Goal: Task Accomplishment & Management: Manage account settings

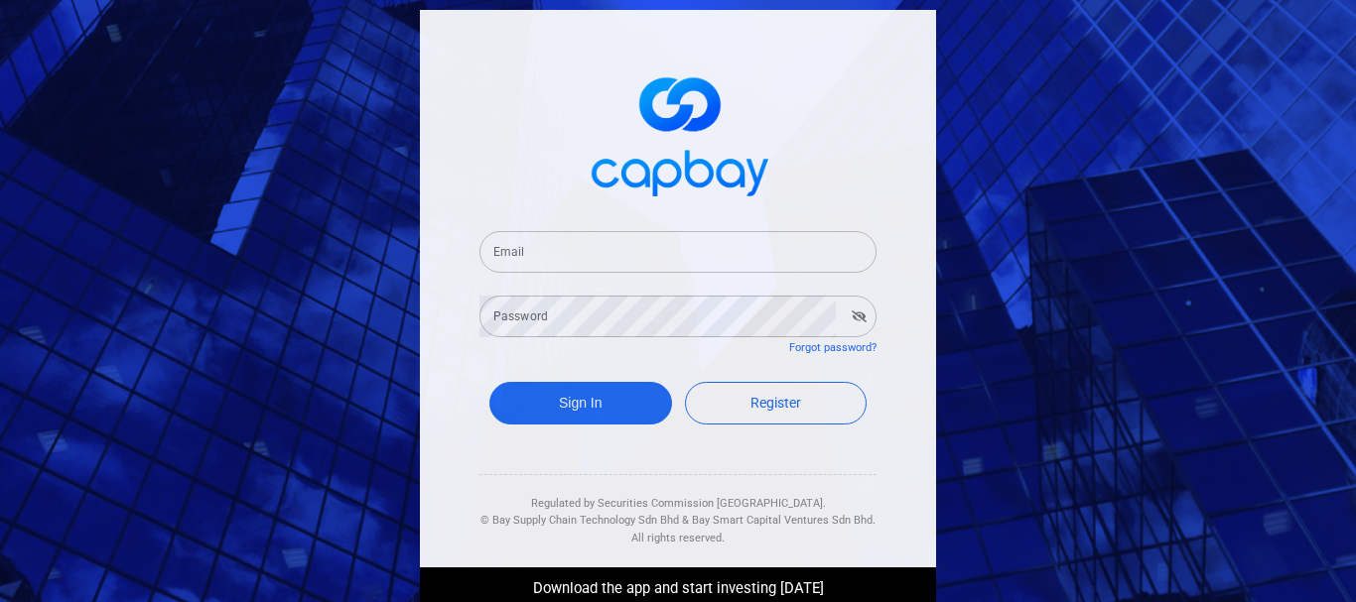
click at [673, 253] on input "Email" at bounding box center [677, 252] width 397 height 42
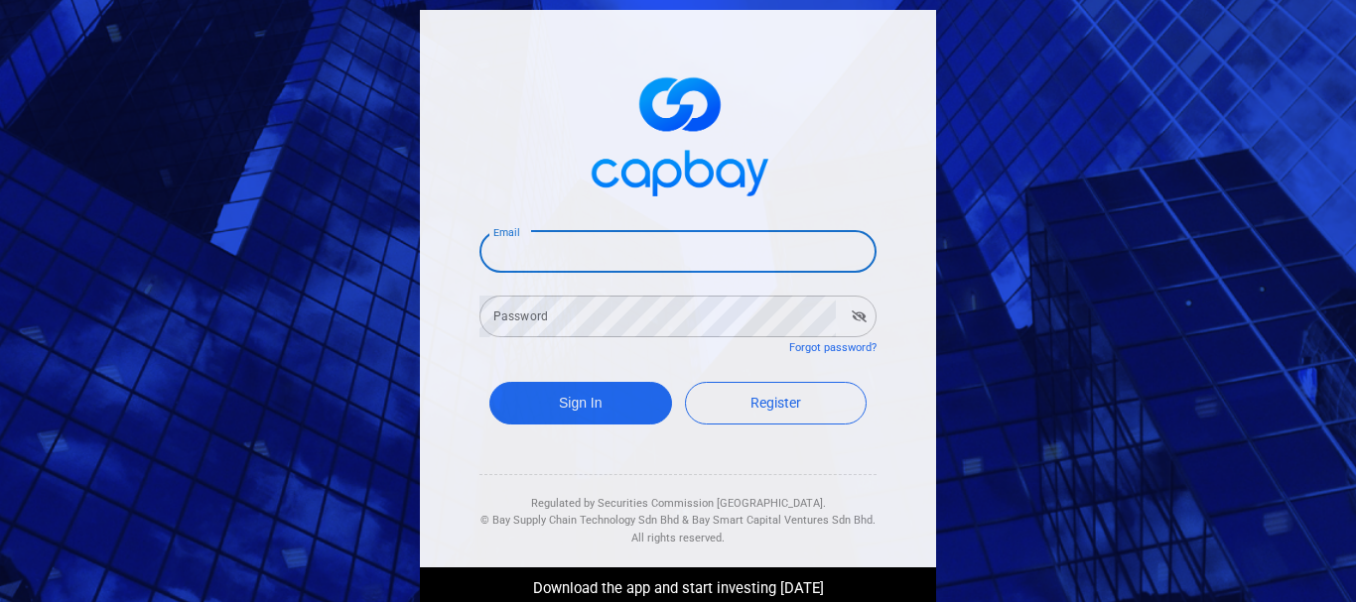
type input "[EMAIL_ADDRESS][DOMAIN_NAME]"
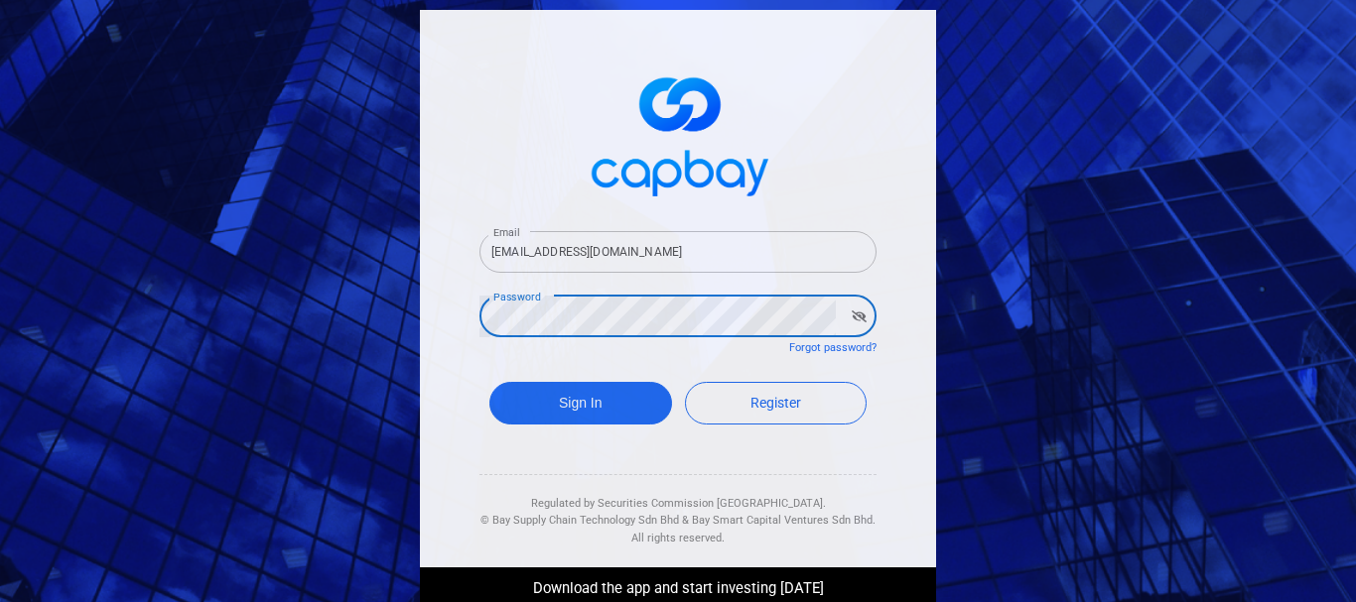
click at [489, 382] on button "Sign In" at bounding box center [580, 403] width 183 height 43
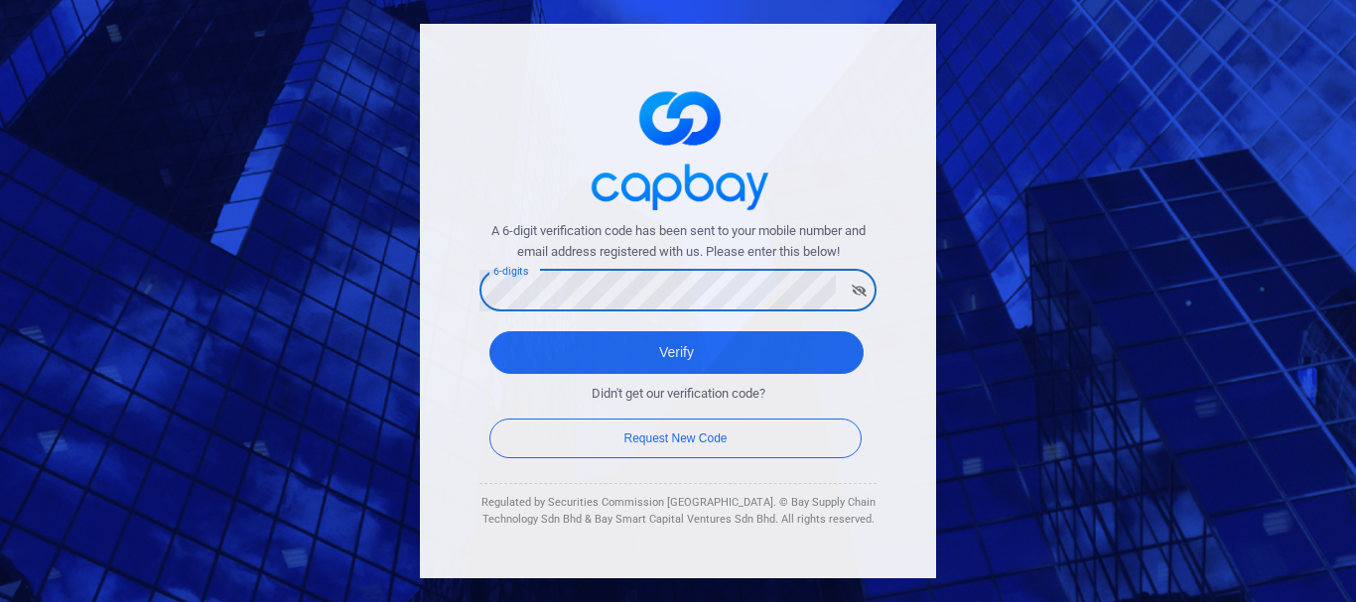
click at [489, 331] on button "Verify" at bounding box center [676, 352] width 374 height 43
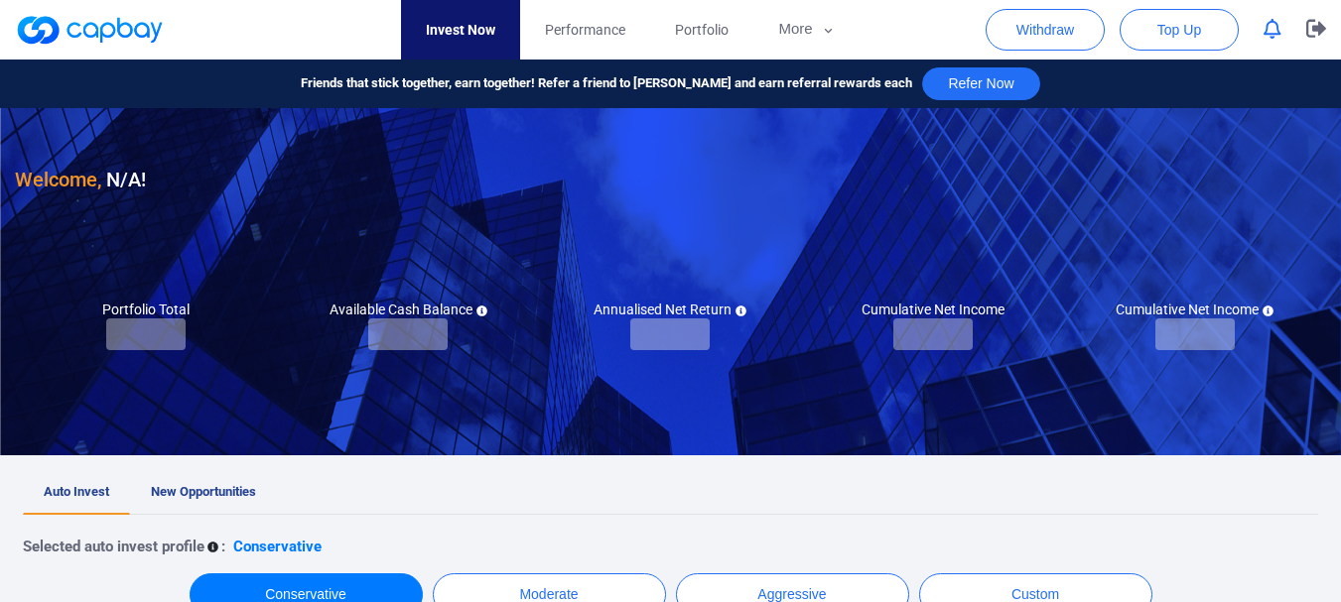
checkbox input "true"
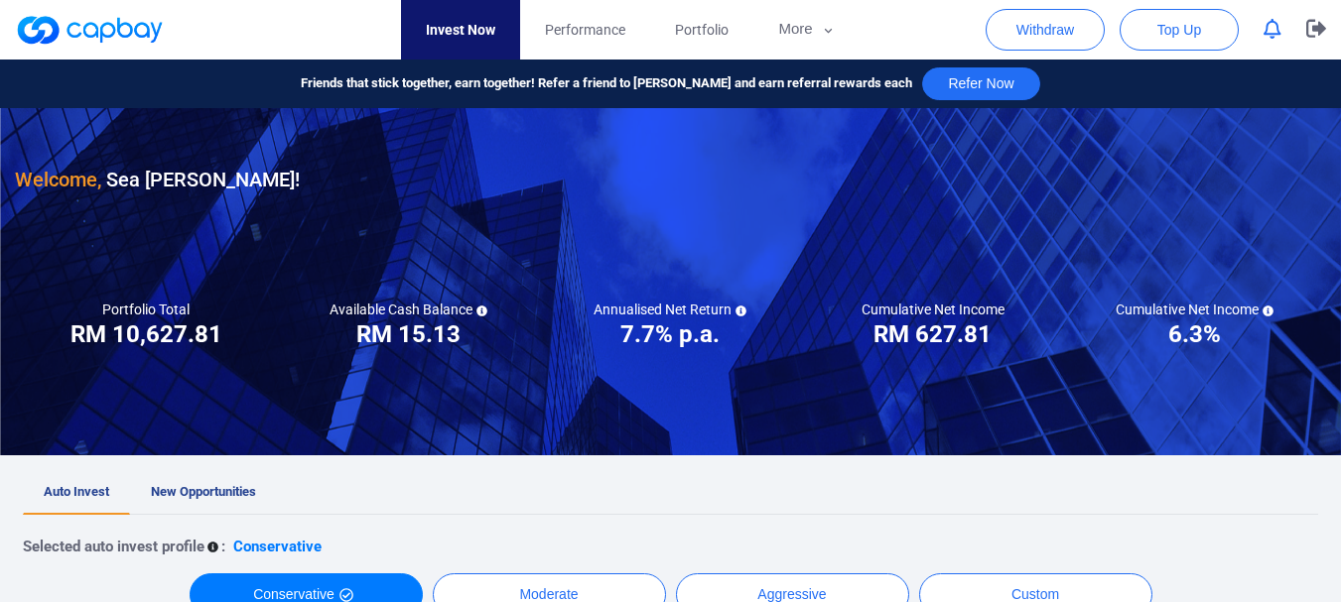
click at [1271, 32] on icon "button" at bounding box center [1272, 29] width 18 height 21
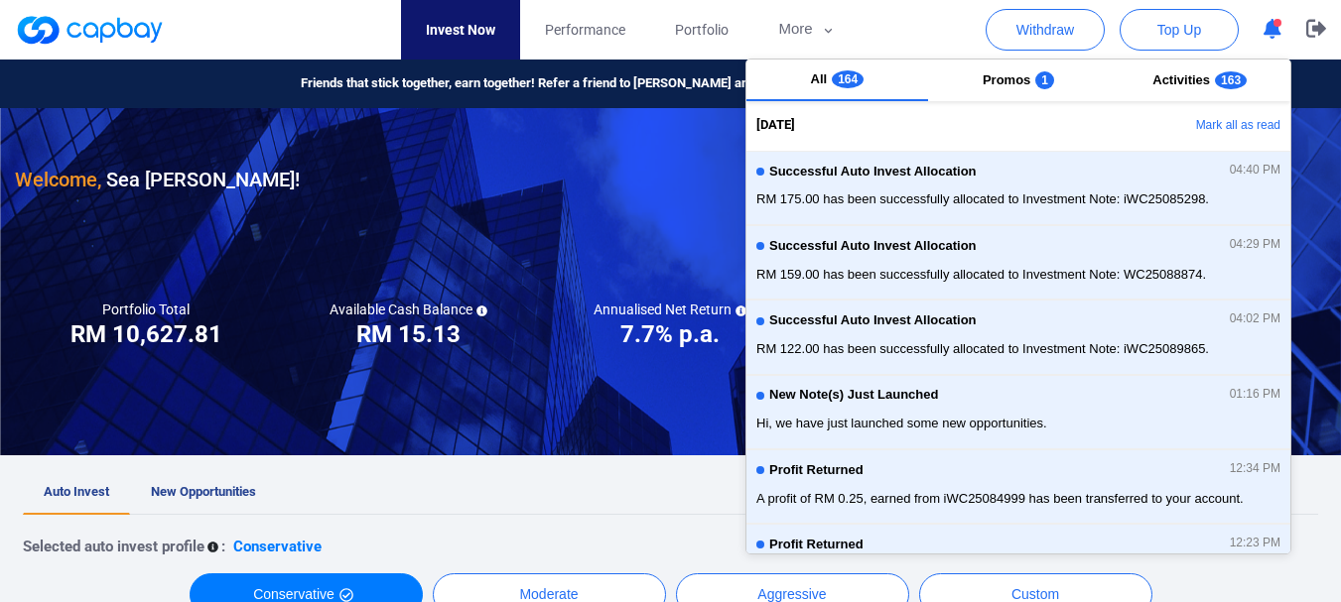
click at [1263, 29] on icon "button" at bounding box center [1272, 29] width 18 height 21
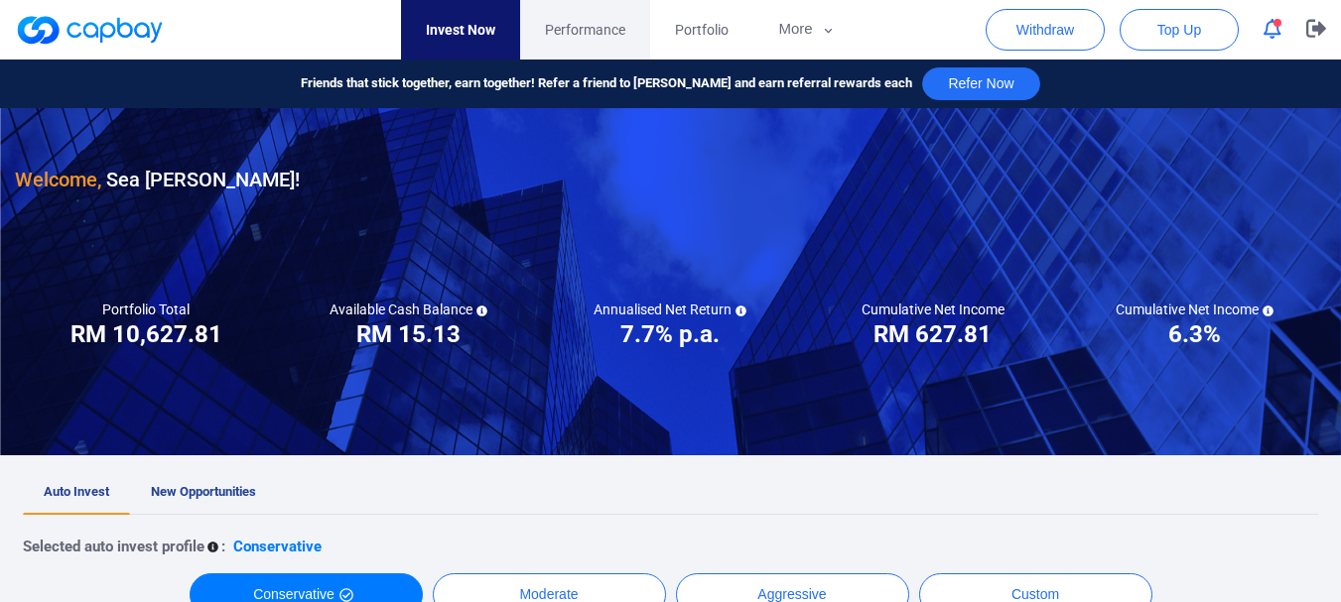
click at [595, 31] on span "Performance" at bounding box center [585, 30] width 80 height 22
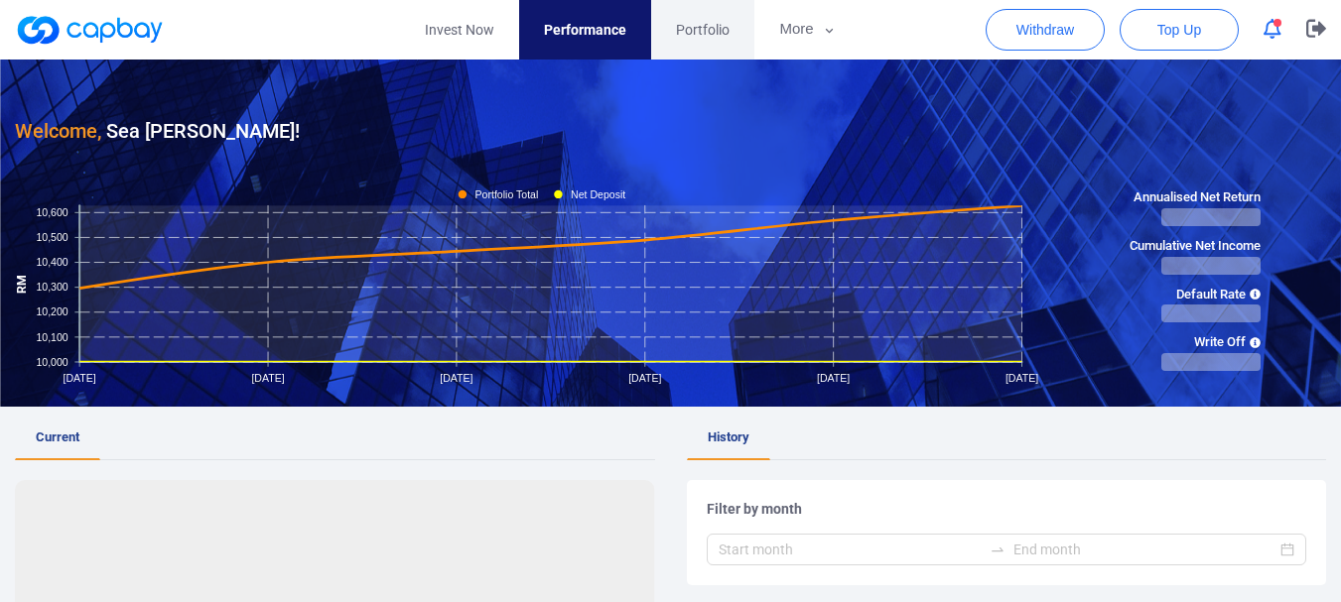
click at [696, 29] on span "Portfolio" at bounding box center [703, 30] width 54 height 22
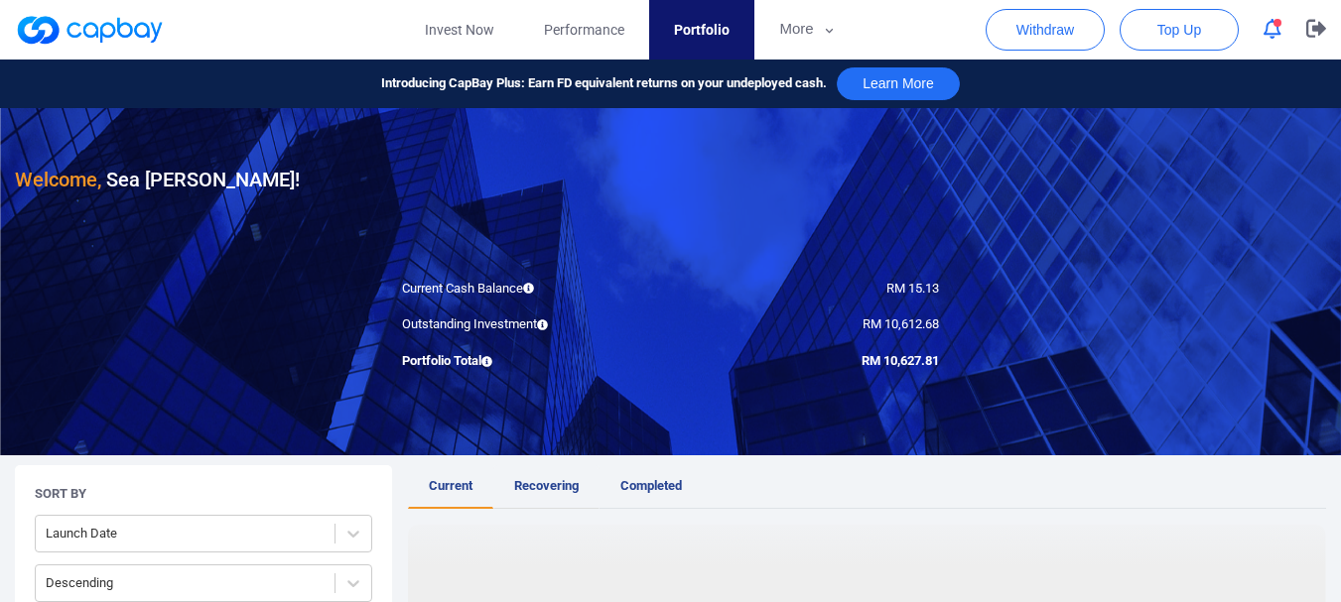
click at [552, 481] on span "Recovering" at bounding box center [546, 485] width 65 height 15
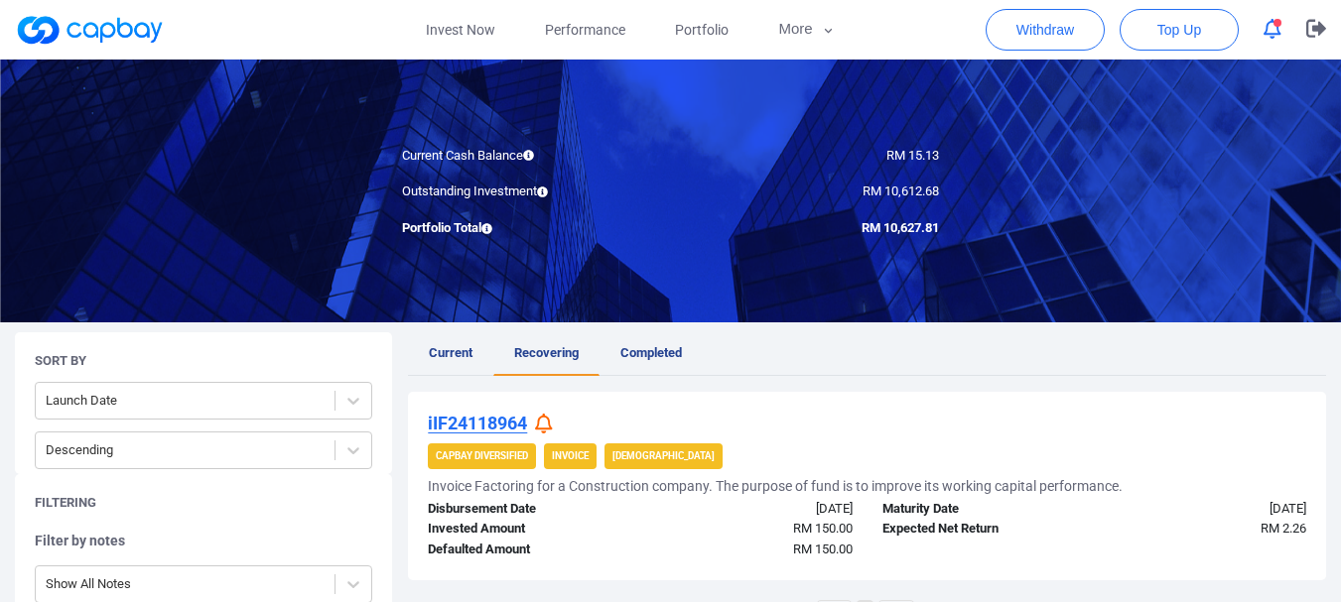
scroll to position [198, 0]
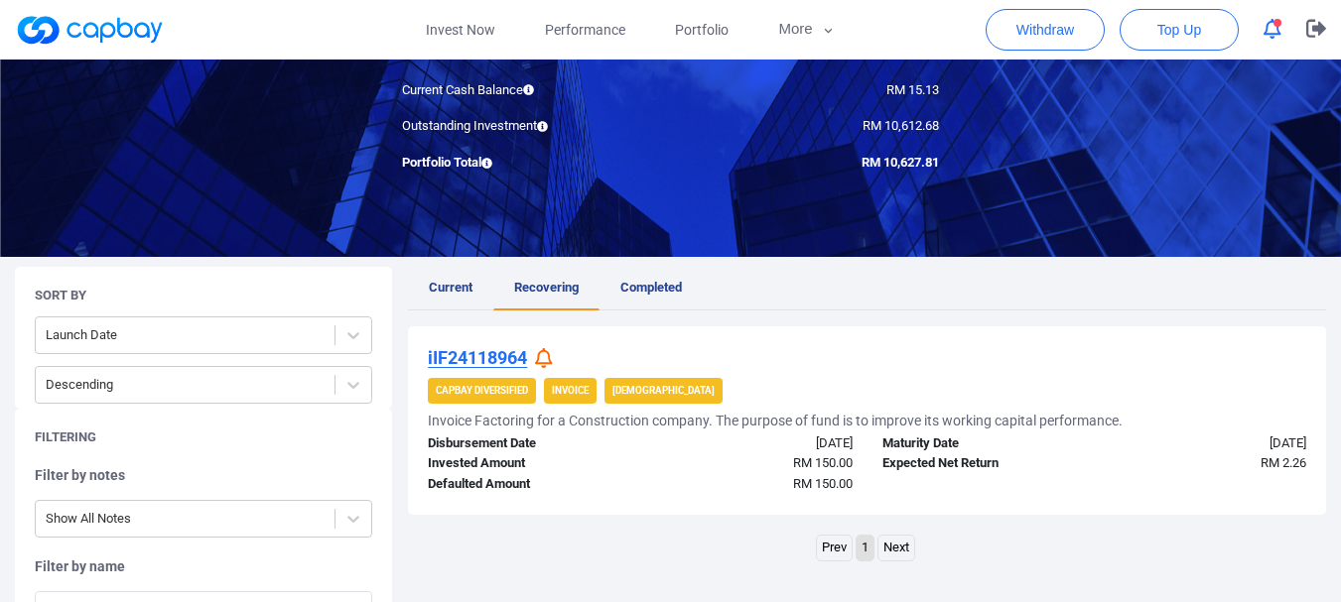
click at [548, 360] on icon at bounding box center [544, 358] width 18 height 21
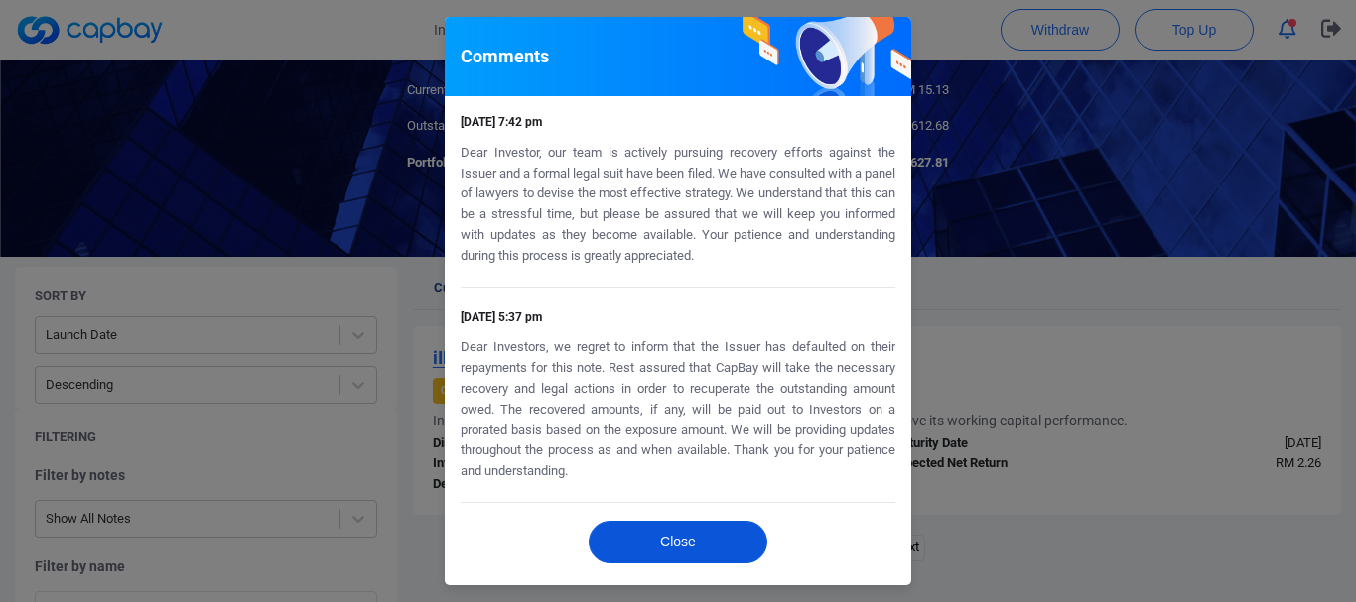
click at [665, 531] on button "Close" at bounding box center [678, 542] width 179 height 43
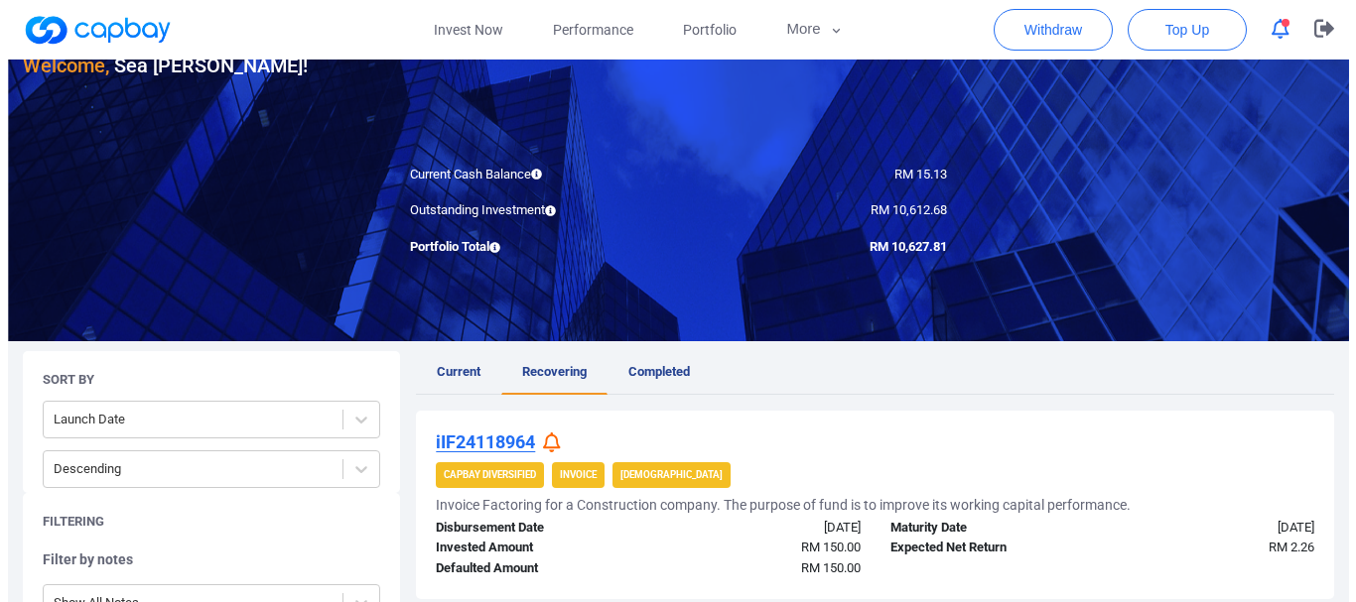
scroll to position [0, 0]
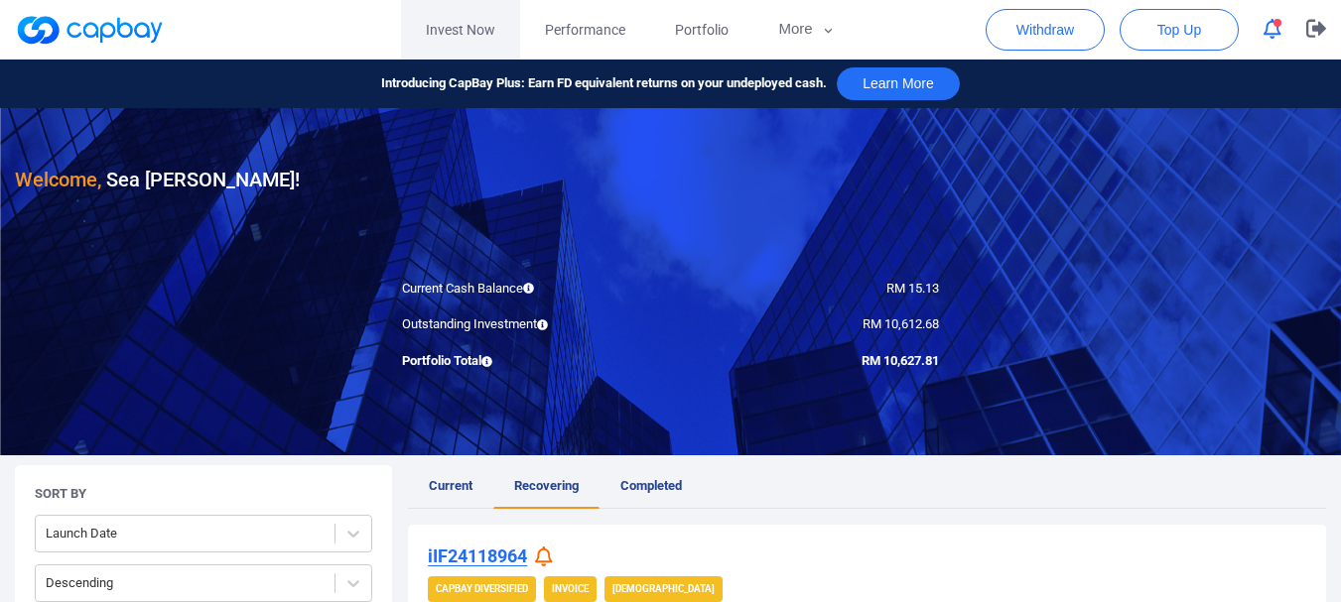
click at [485, 23] on link "Invest Now" at bounding box center [460, 30] width 119 height 60
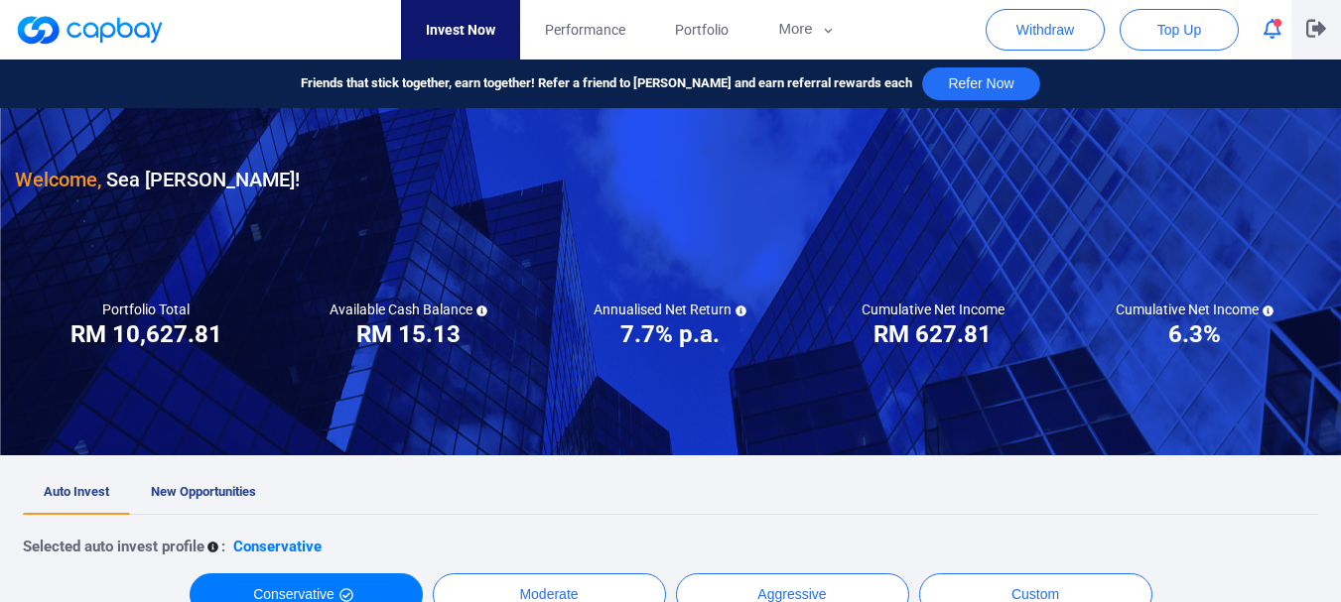
click at [1308, 31] on icon "button" at bounding box center [1316, 29] width 20 height 18
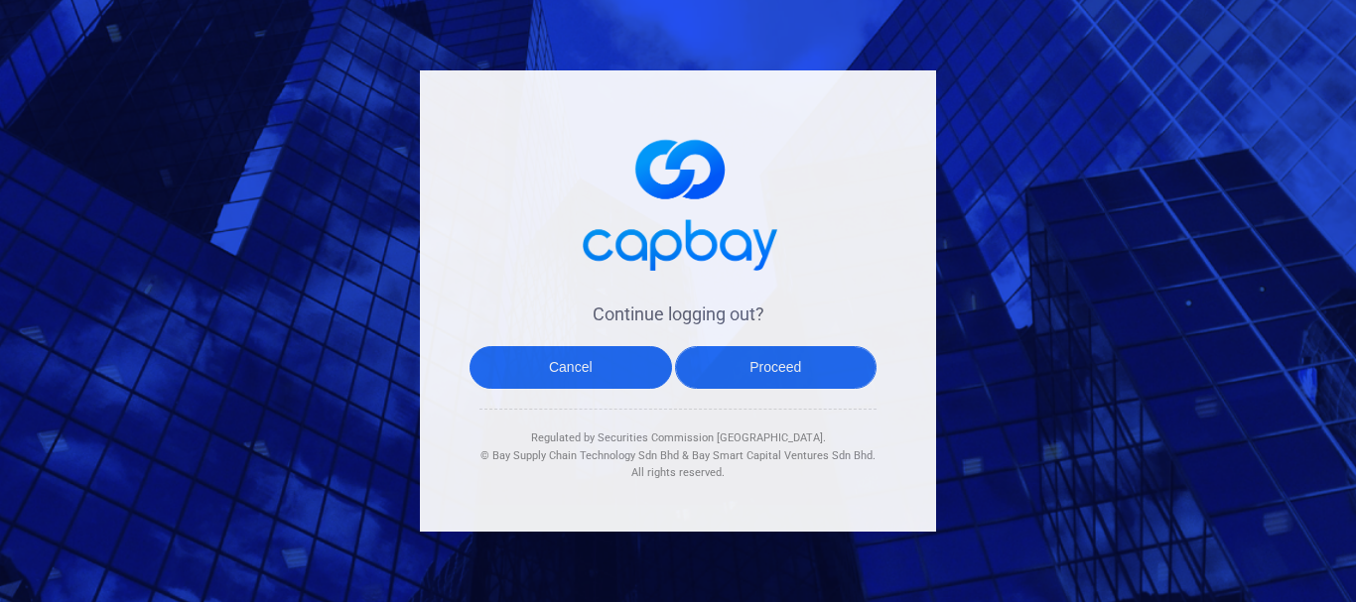
click at [778, 379] on button "Proceed" at bounding box center [776, 367] width 202 height 43
